Goal: Navigation & Orientation: Find specific page/section

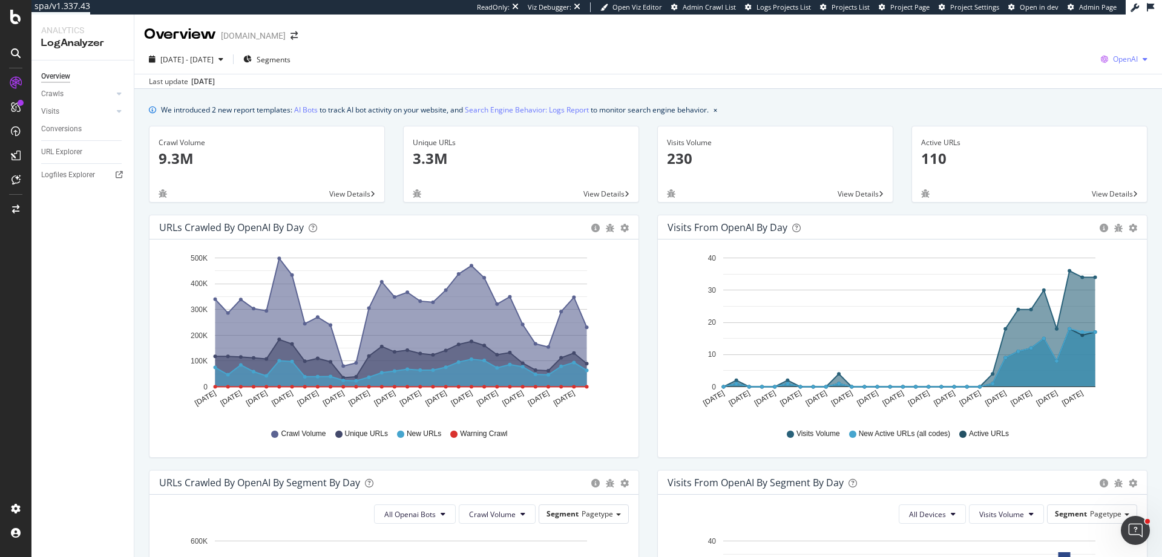
click at [1117, 58] on span "OpenAI" at bounding box center [1125, 59] width 25 height 10
click at [1077, 97] on div "Other AI Bots" at bounding box center [1043, 93] width 83 height 18
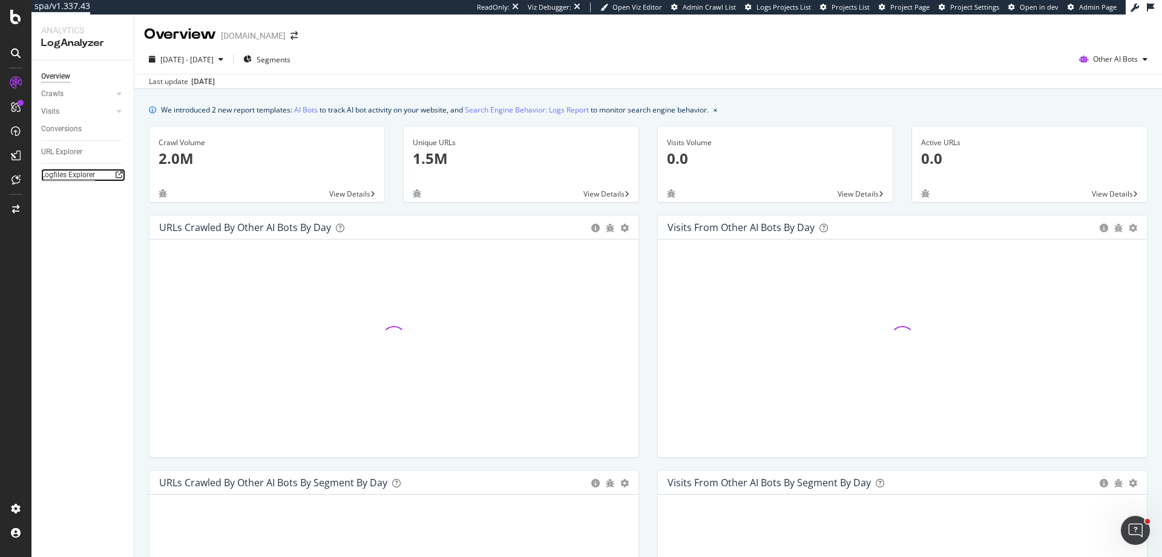
click at [72, 175] on div "Logfiles Explorer" at bounding box center [68, 175] width 54 height 13
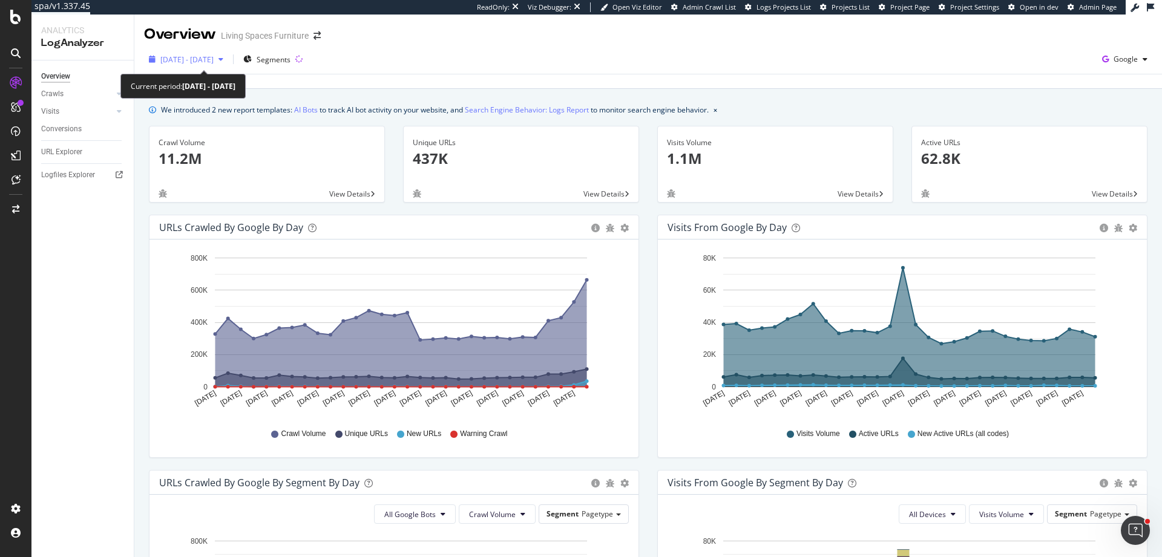
click at [203, 53] on div "2025 Aug. 25th - Sep. 23rd" at bounding box center [186, 59] width 84 height 18
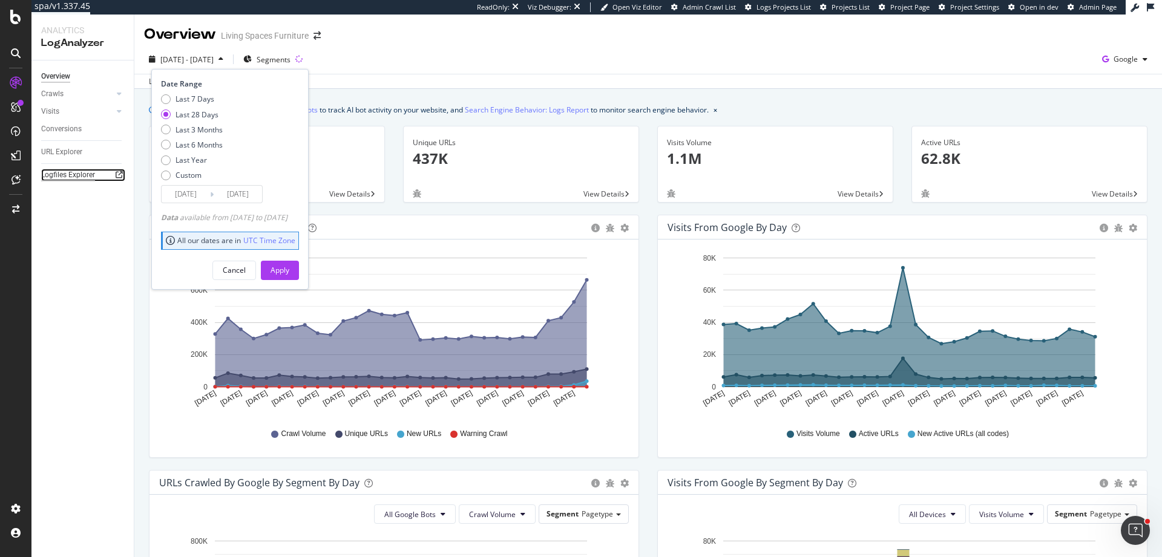
click at [79, 181] on div "Logfiles Explorer" at bounding box center [68, 175] width 54 height 13
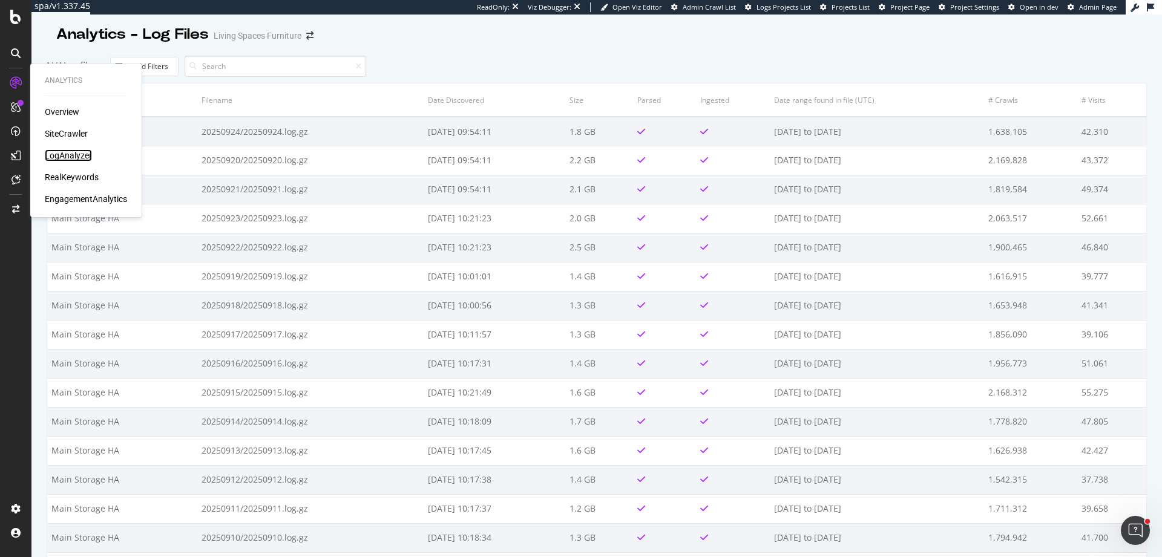
click at [91, 160] on div "LogAnalyzer" at bounding box center [68, 155] width 47 height 12
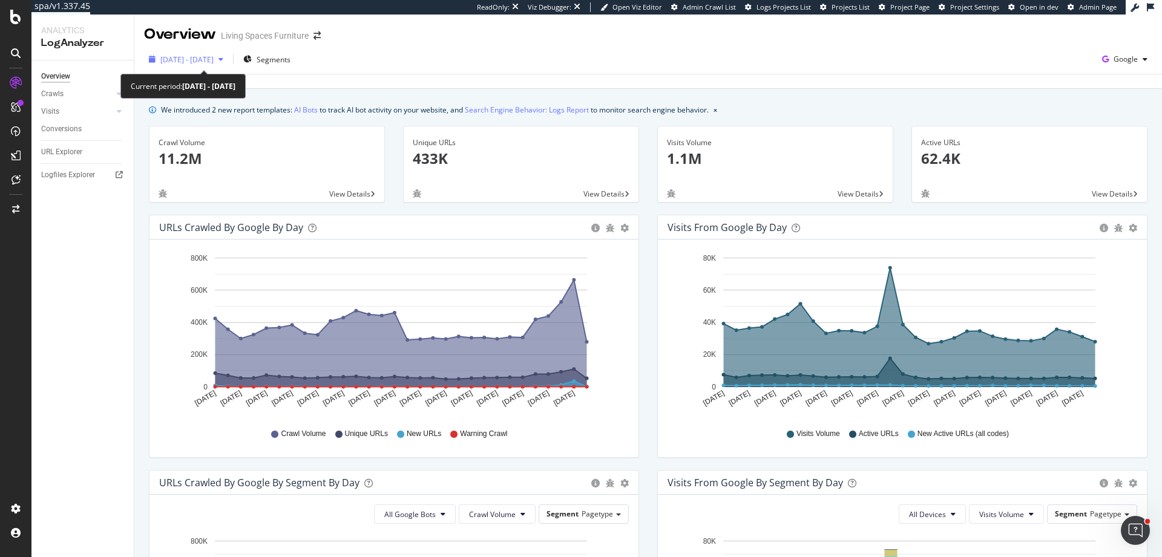
click at [214, 60] on span "2025 Aug. 26th - Sep. 24th" at bounding box center [186, 59] width 53 height 10
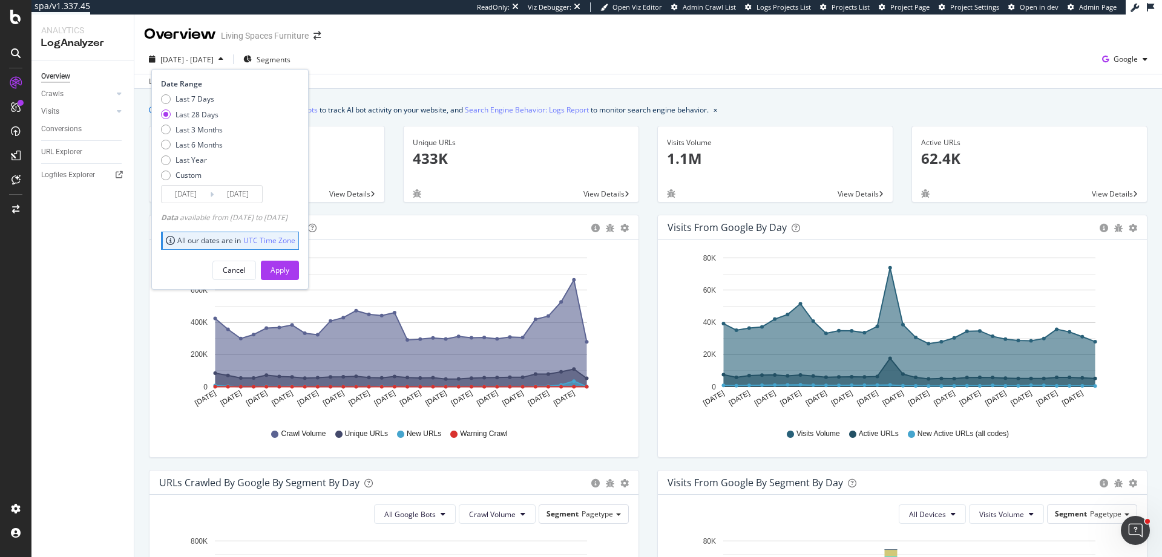
click at [205, 118] on div "Last 28 Days" at bounding box center [196, 114] width 43 height 10
click at [567, 47] on div "2025 Aug. 26th - Sep. 24th Segments Date Range Last 7 Days Last 28 Days Last 3 …" at bounding box center [647, 67] width 1027 height 44
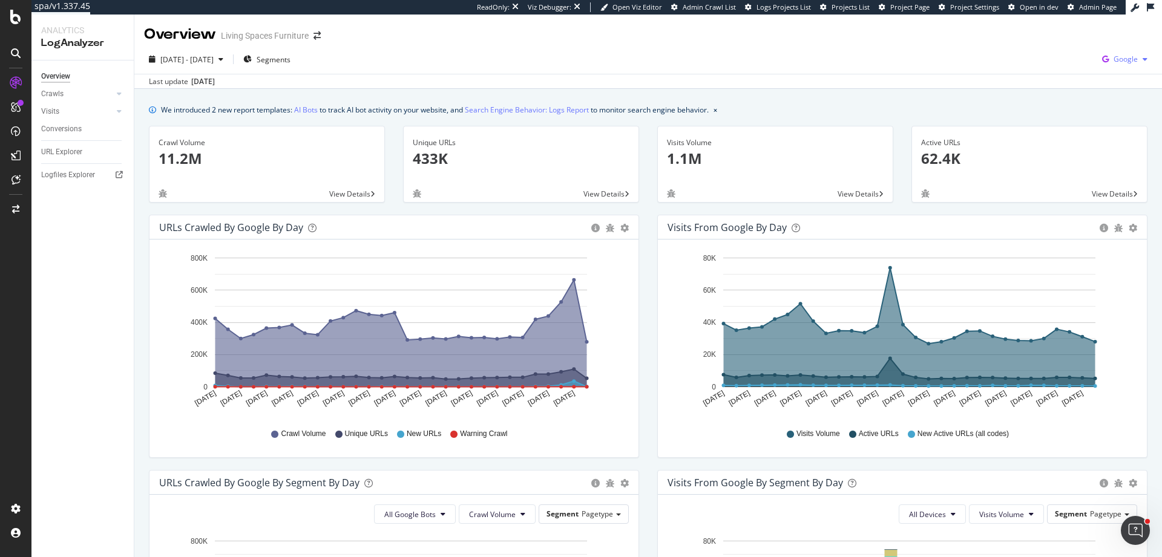
click at [1125, 57] on span "Google" at bounding box center [1125, 59] width 24 height 10
click at [1071, 93] on span "Other AI Bots" at bounding box center [1055, 93] width 45 height 11
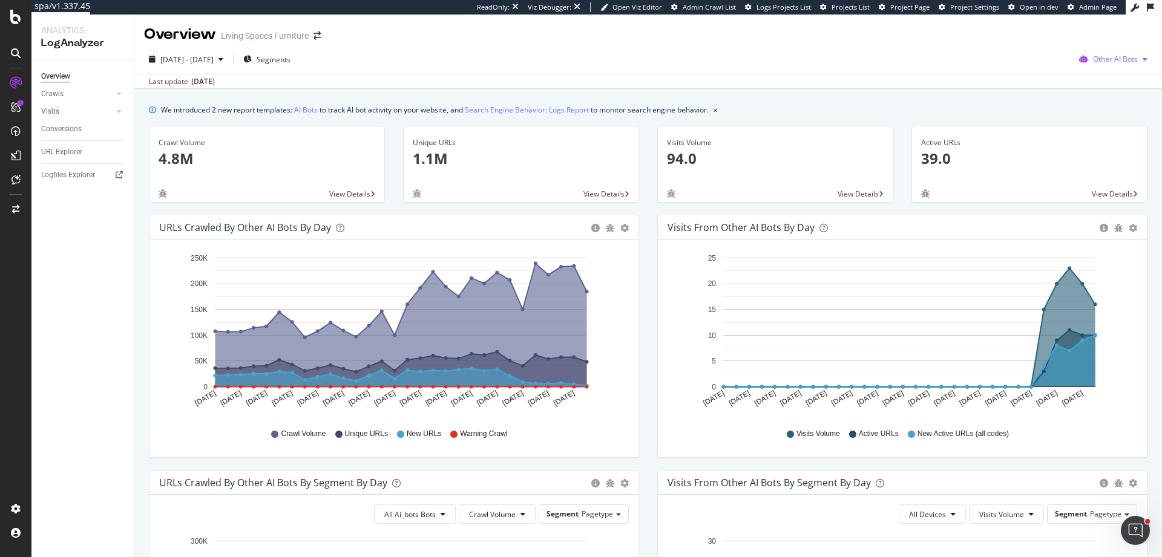
click at [1108, 57] on span "Other AI Bots" at bounding box center [1115, 59] width 45 height 10
click at [1125, 132] on span "OpenAI" at bounding box center [1117, 128] width 47 height 11
